Goal: Transaction & Acquisition: Download file/media

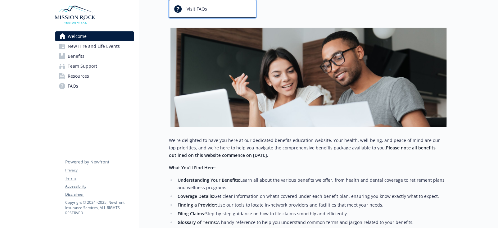
click at [190, 11] on span "Visit FAQs" at bounding box center [196, 9] width 20 height 12
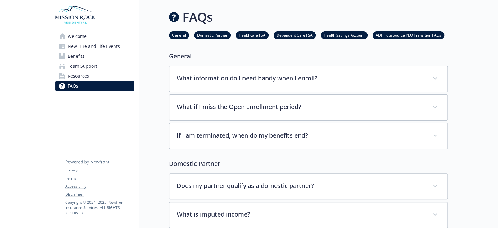
click at [93, 59] on link "Benefits" at bounding box center [94, 56] width 78 height 10
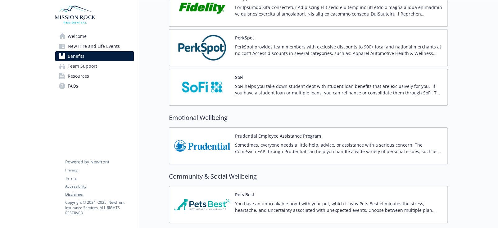
scroll to position [1219, 0]
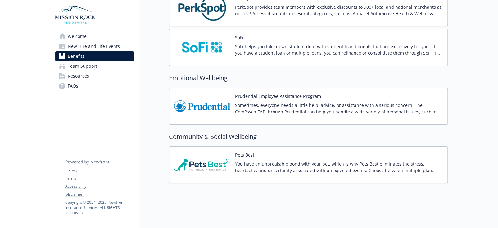
click at [206, 101] on img at bounding box center [202, 106] width 56 height 26
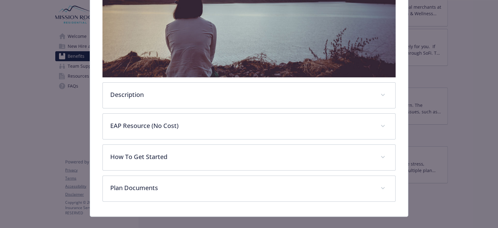
scroll to position [162, 0]
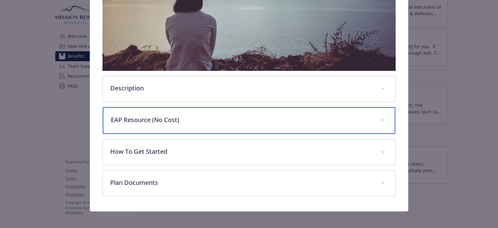
click at [307, 119] on p "EAP Resource (No Cost)" at bounding box center [241, 119] width 261 height 9
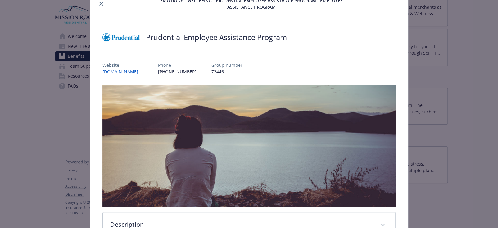
scroll to position [0, 0]
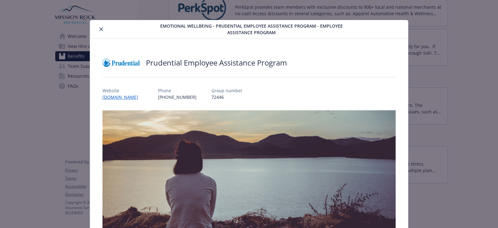
click at [101, 30] on icon "close" at bounding box center [101, 29] width 4 height 4
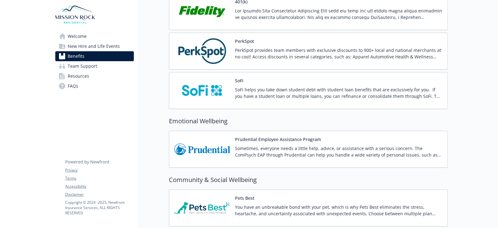
scroll to position [1210, 0]
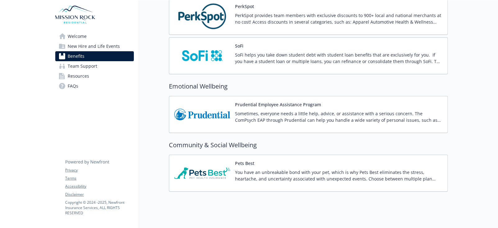
click at [211, 111] on img at bounding box center [202, 114] width 56 height 26
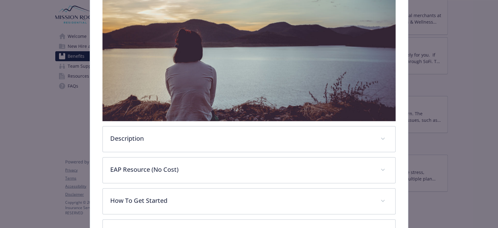
scroll to position [142, 0]
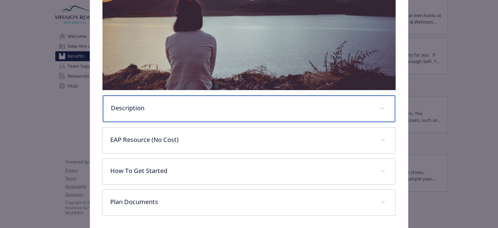
click at [228, 103] on p "Description" at bounding box center [241, 107] width 261 height 9
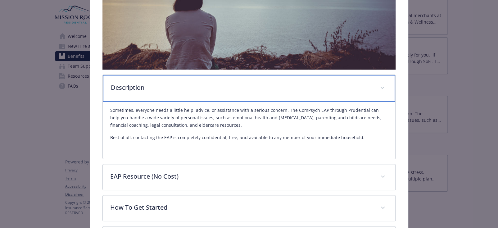
scroll to position [174, 0]
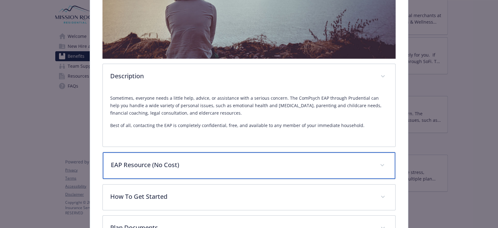
click at [261, 164] on p "EAP Resource (No Cost)" at bounding box center [241, 164] width 261 height 9
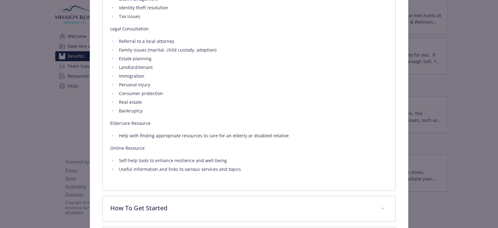
scroll to position [577, 0]
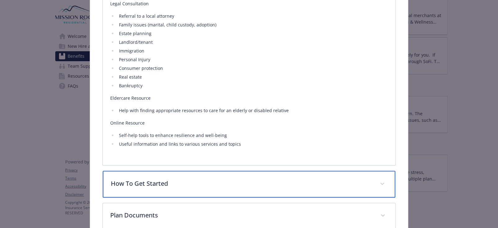
click at [268, 176] on div "How To Get Started" at bounding box center [249, 184] width 293 height 27
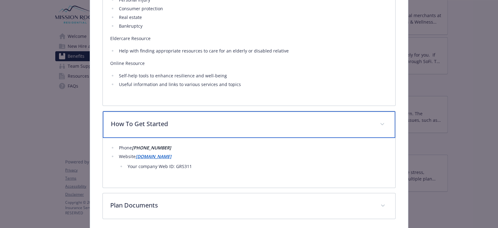
scroll to position [638, 0]
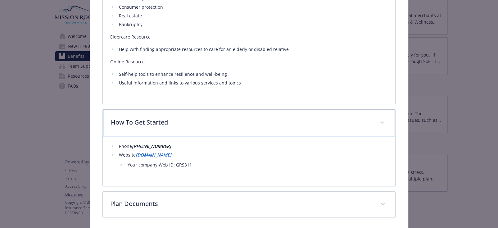
click at [257, 120] on p "How To Get Started" at bounding box center [241, 122] width 261 height 9
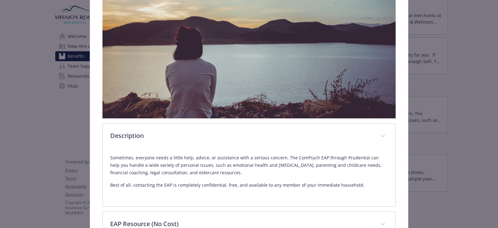
scroll to position [0, 0]
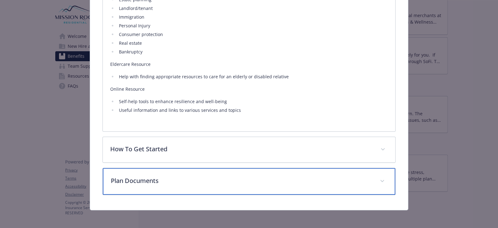
click at [180, 176] on p "Plan Documents" at bounding box center [241, 180] width 261 height 9
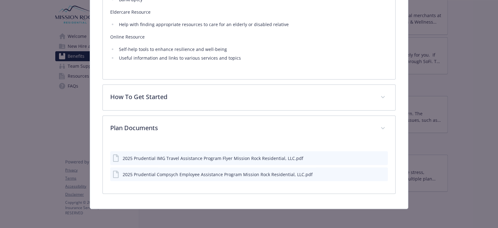
scroll to position [661, 0]
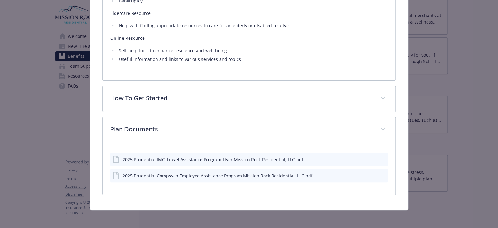
click at [369, 172] on icon "download file" at bounding box center [371, 174] width 5 height 5
